Goal: Browse casually

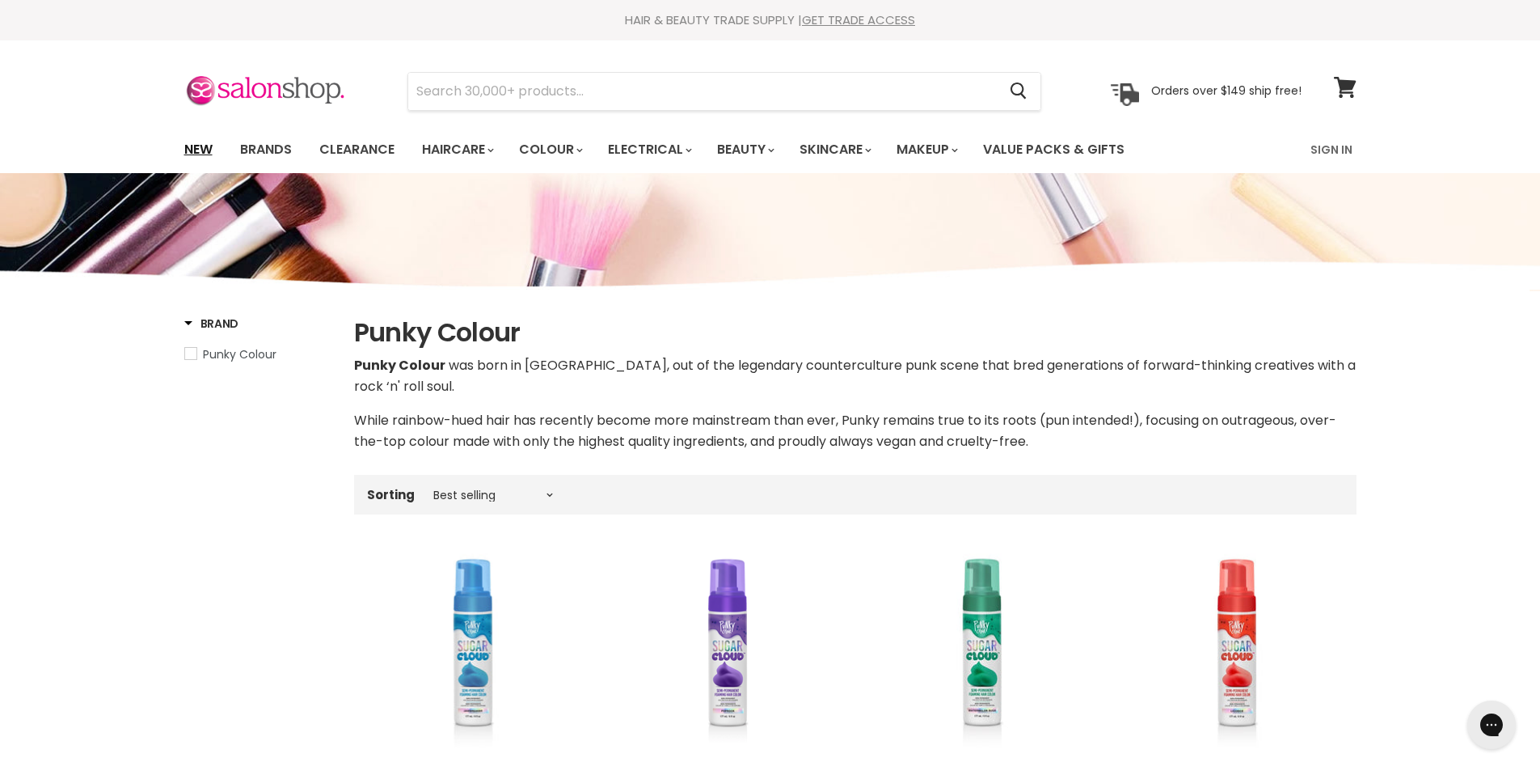
click at [200, 149] on link "New" at bounding box center [198, 150] width 53 height 34
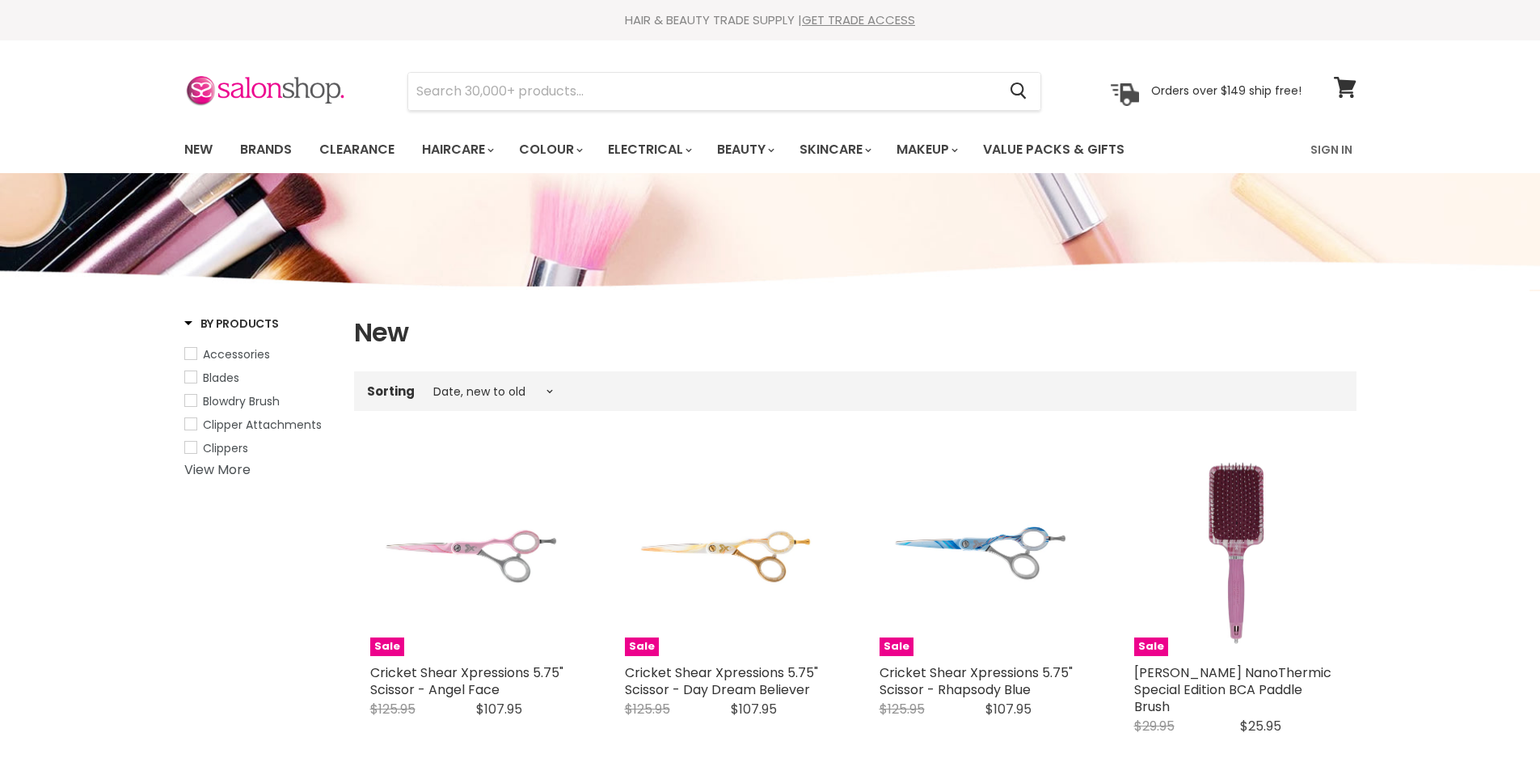
select select "created-descending"
click at [195, 154] on link "New" at bounding box center [198, 150] width 53 height 34
select select "created-descending"
